Goal: Entertainment & Leisure: Consume media (video, audio)

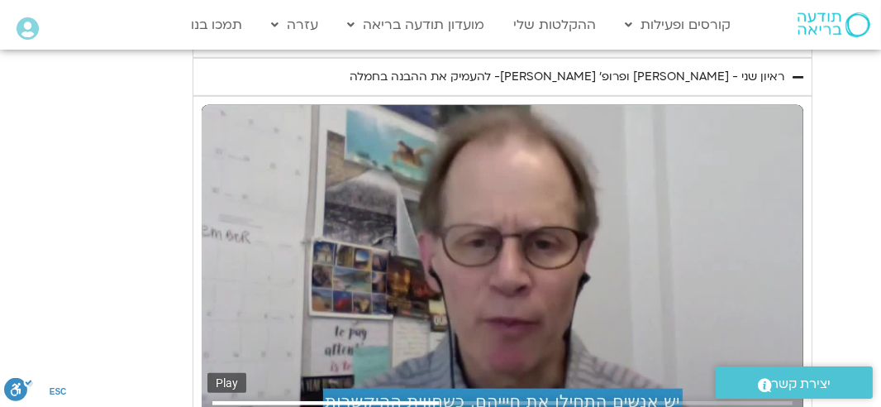
click at [440, 397] on input "Seek" at bounding box center [501, 402] width 579 height 10
drag, startPoint x: 229, startPoint y: 371, endPoint x: 223, endPoint y: 331, distance: 40.9
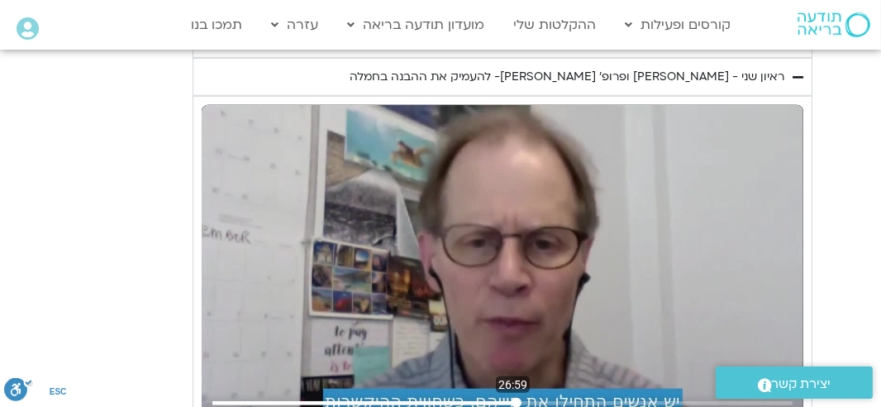
click at [512, 397] on input "Seek" at bounding box center [501, 402] width 579 height 10
click at [510, 397] on input "Seek" at bounding box center [501, 402] width 579 height 10
click at [521, 397] on input "Seek" at bounding box center [501, 402] width 579 height 10
click at [516, 397] on input "Seek" at bounding box center [501, 402] width 579 height 10
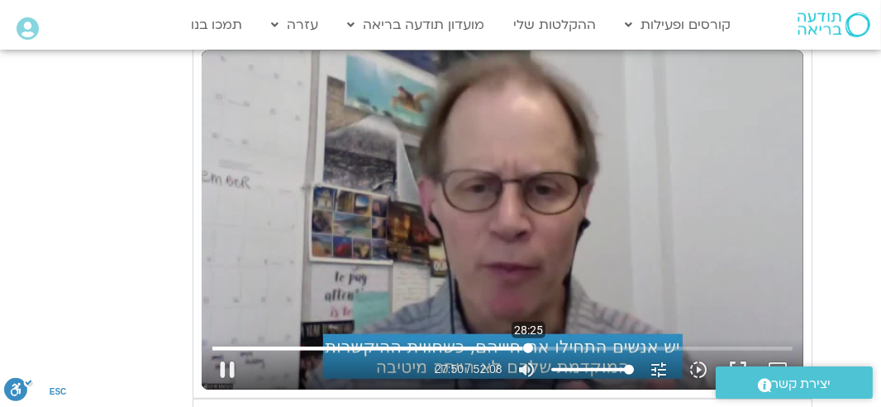
click at [528, 343] on input "Seek" at bounding box center [501, 348] width 579 height 10
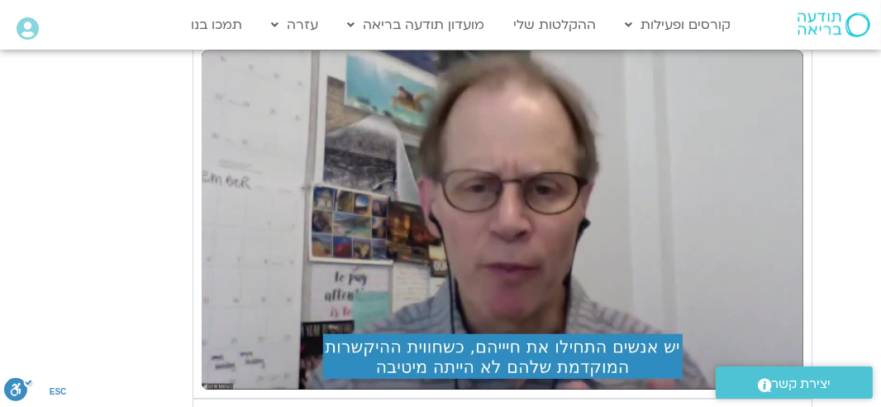
scroll to position [1365, 0]
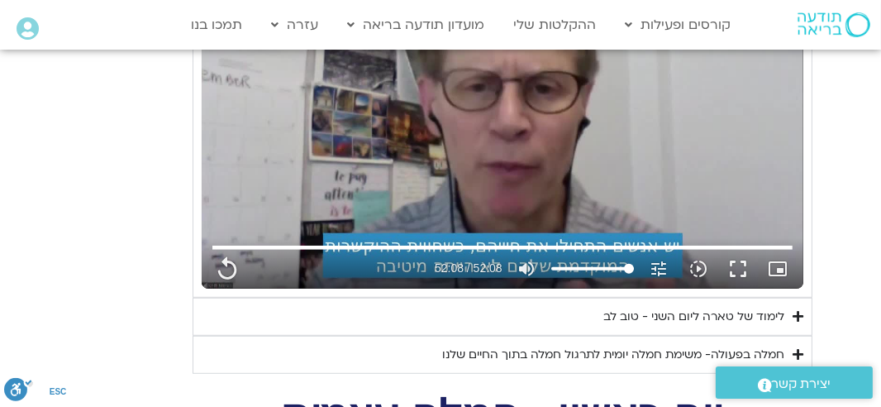
scroll to position [1530, 0]
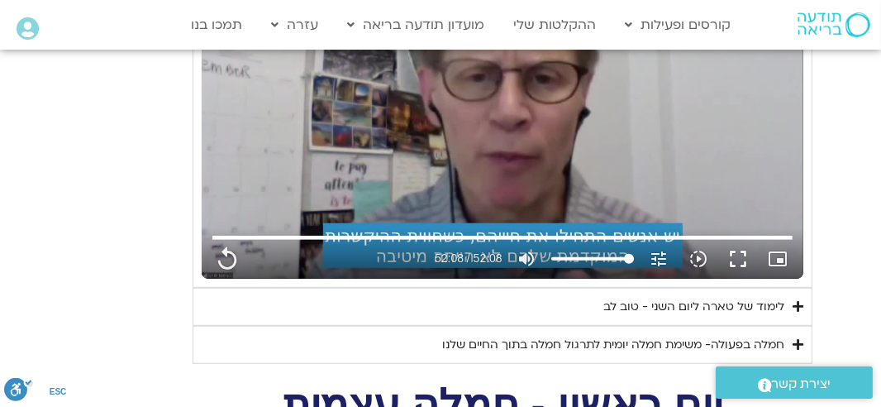
click at [750, 297] on div "לימוד של טארה ליום השני - טוב לב" at bounding box center [693, 307] width 181 height 20
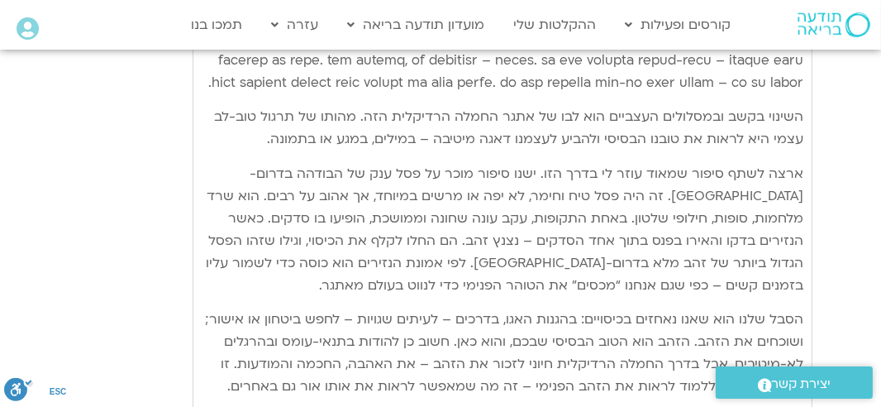
scroll to position [2192, 0]
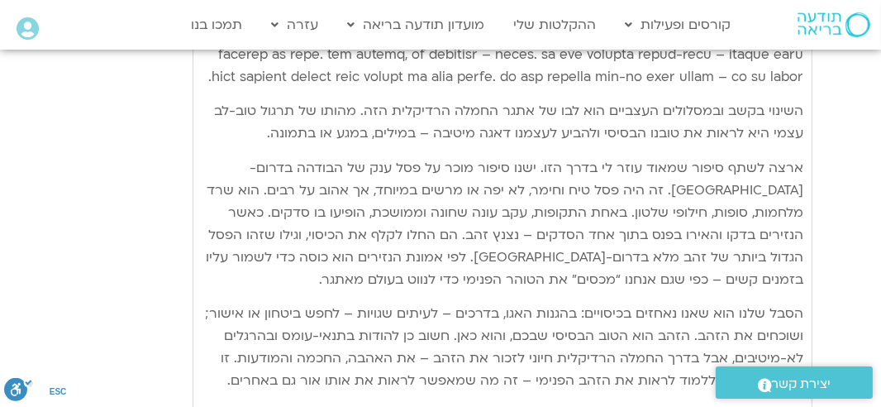
drag, startPoint x: 447, startPoint y: 9, endPoint x: 364, endPoint y: 80, distance: 109.0
click at [364, 100] on p "השינוי בקשב ובמסלולים העצביים הוא לבו של אתגר החמלה הרדיקלית הזה. מהותו של תרגו…" at bounding box center [503, 122] width 602 height 45
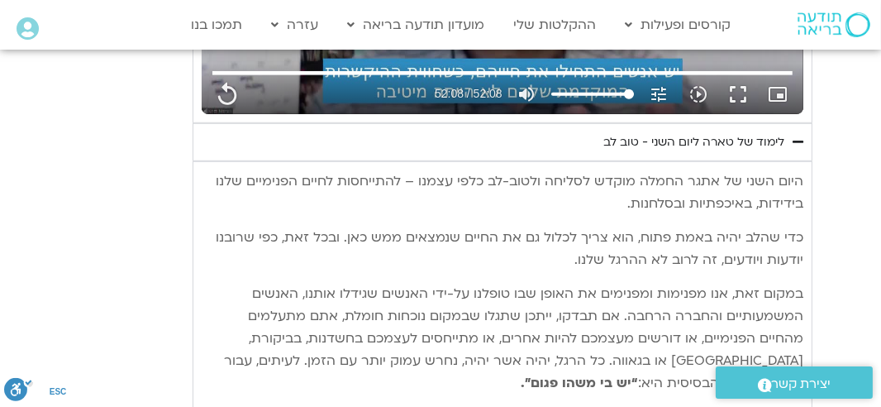
scroll to position [1640, 0]
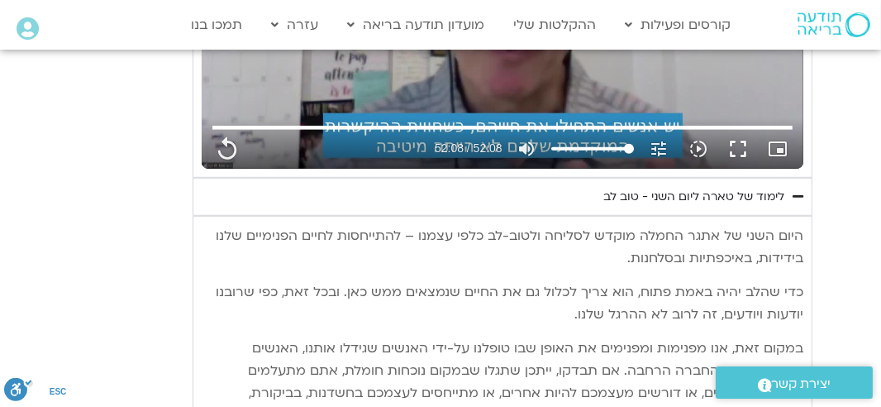
click at [743, 187] on div "לימוד של טארה ליום השני - טוב לב" at bounding box center [693, 197] width 181 height 20
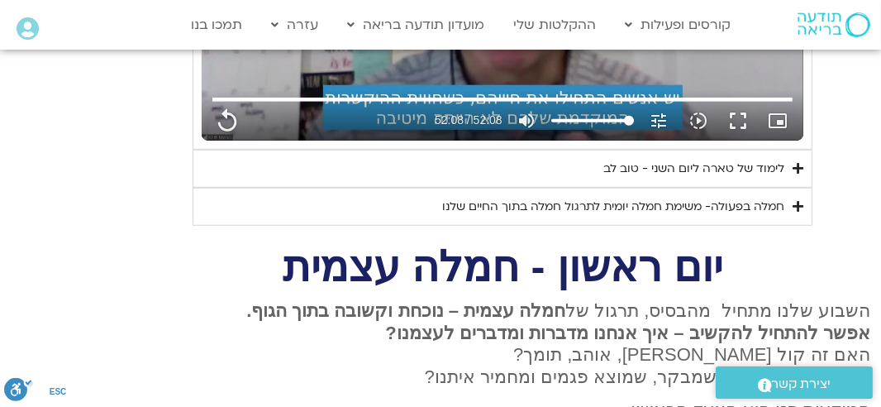
scroll to position [1696, 0]
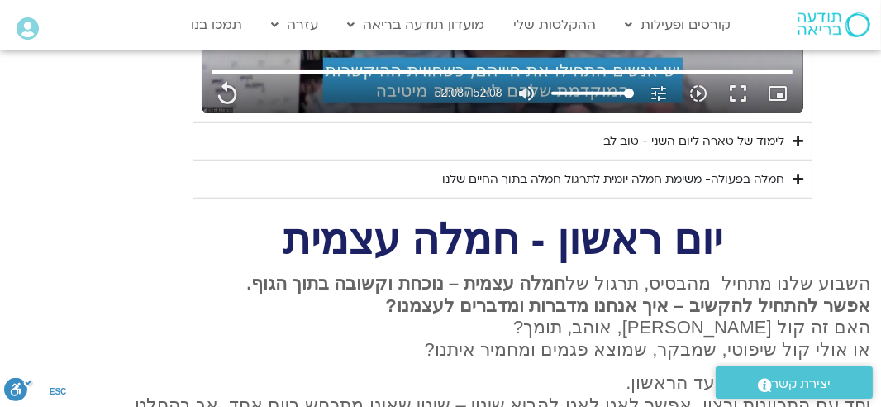
click at [608, 169] on div "חמלה בפעולה- משימת חמלה יומית לתרגול חמלה בתוך החיים שלנו" at bounding box center [613, 179] width 342 height 20
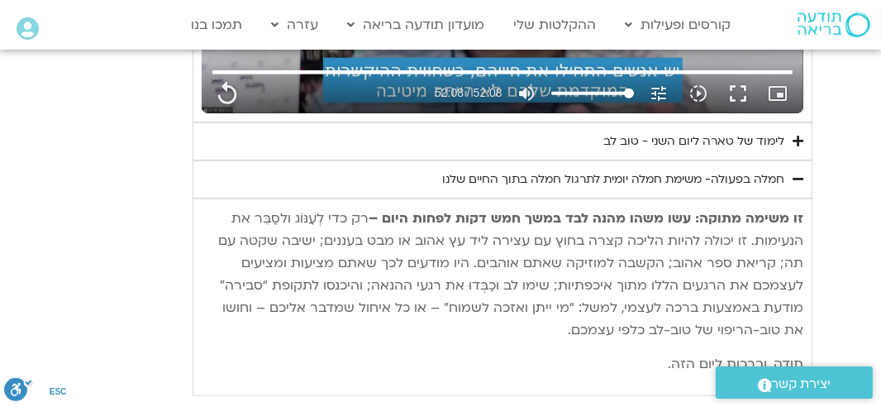
click at [583, 169] on div "חמלה בפעולה- משימת חמלה יומית לתרגול חמלה בתוך החיים שלנו" at bounding box center [613, 179] width 342 height 20
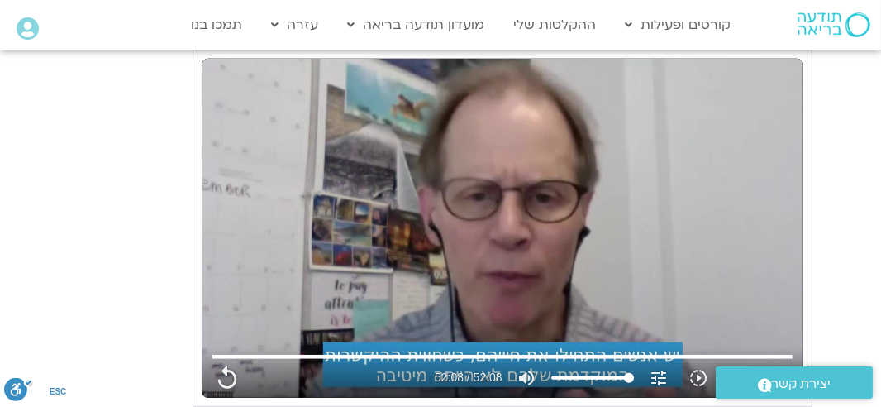
scroll to position [1200, 0]
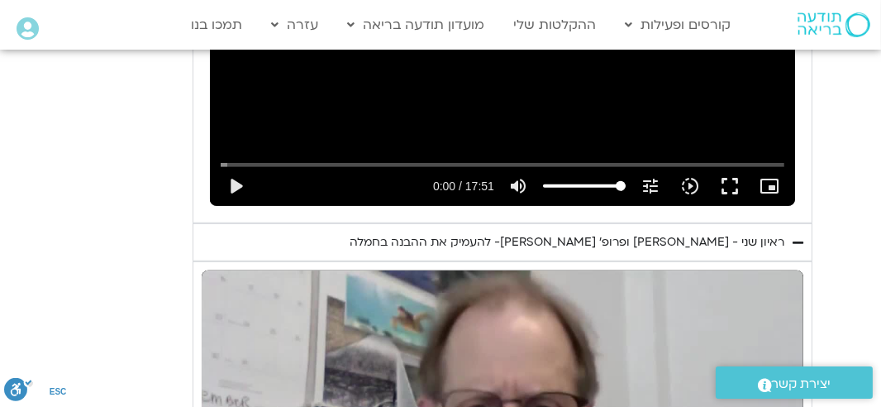
click at [797, 236] on icon "Accordion. Open links with Enter or Space, close with Escape, and navigate with…" at bounding box center [798, 242] width 11 height 12
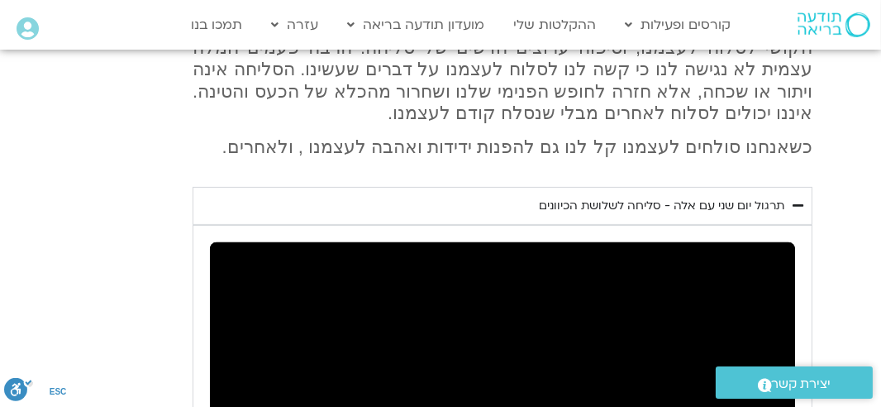
scroll to position [814, 0]
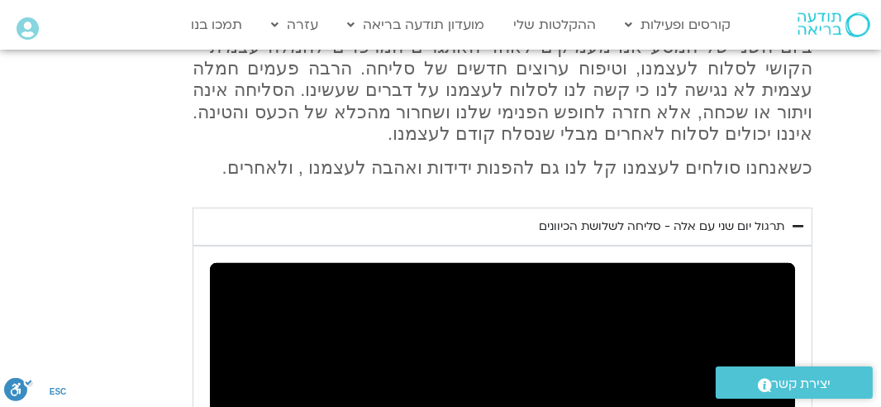
click at [796, 220] on icon "Accordion. Open links with Enter or Space, close with Escape, and navigate with…" at bounding box center [798, 226] width 11 height 12
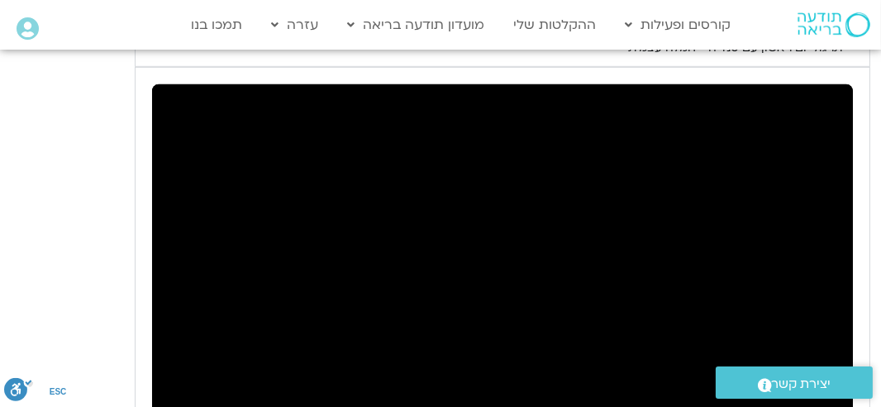
scroll to position [1310, 0]
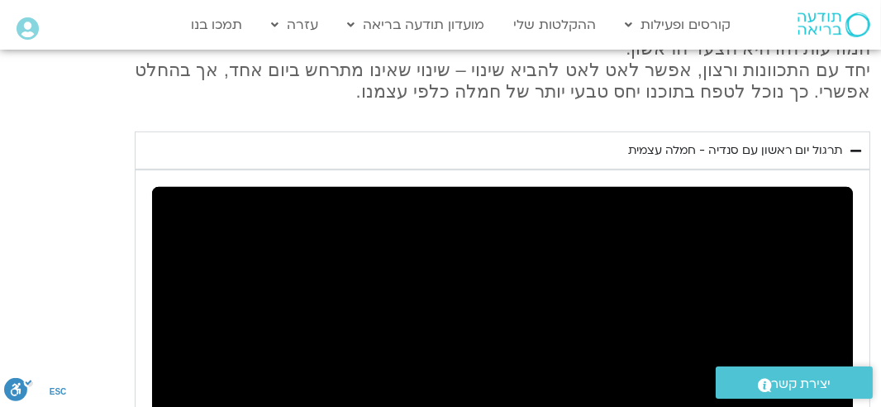
click at [854, 145] on icon "Accordion. Open links with Enter or Space, close with Escape, and navigate with…" at bounding box center [855, 151] width 11 height 12
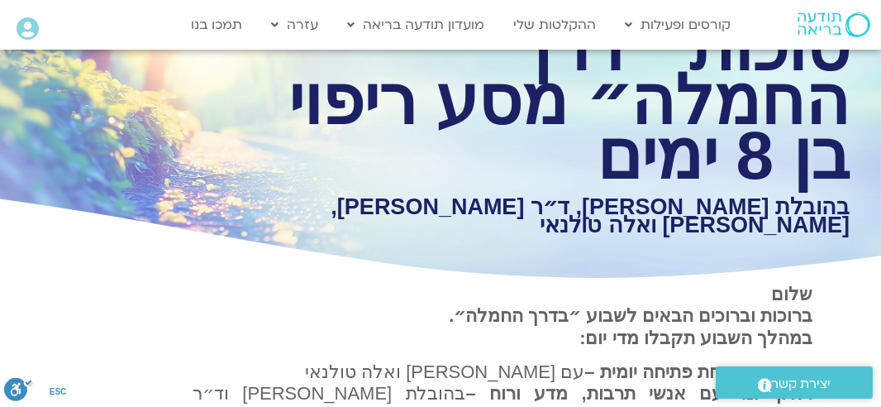
scroll to position [110, 0]
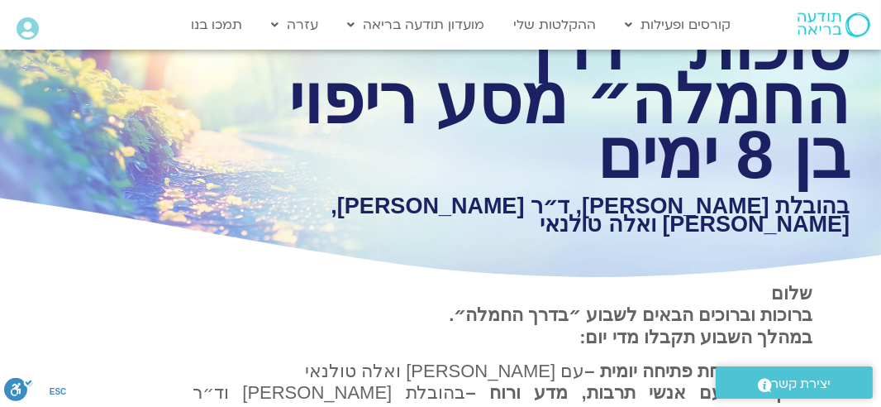
type input "3128.933333"
